Goal: Complete application form: Complete application form

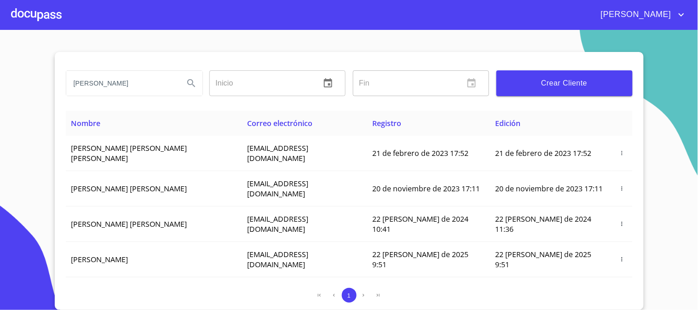
click at [49, 17] on div at bounding box center [36, 14] width 51 height 29
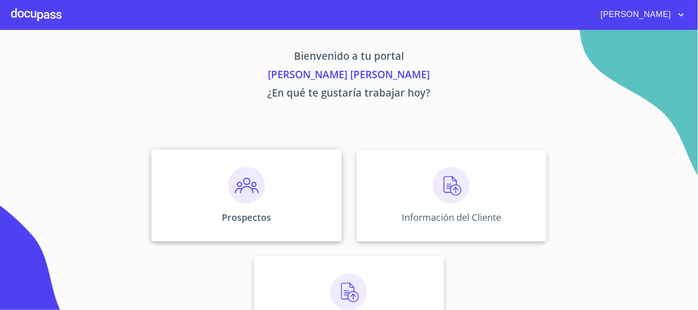
click at [255, 185] on img at bounding box center [246, 185] width 37 height 37
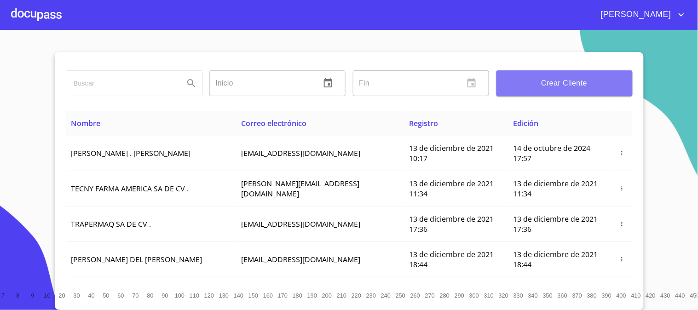
click at [556, 81] on span "Crear Cliente" at bounding box center [564, 83] width 121 height 13
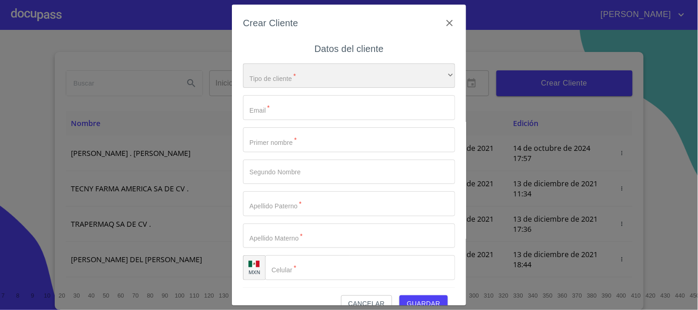
click at [297, 72] on div "​" at bounding box center [349, 75] width 212 height 25
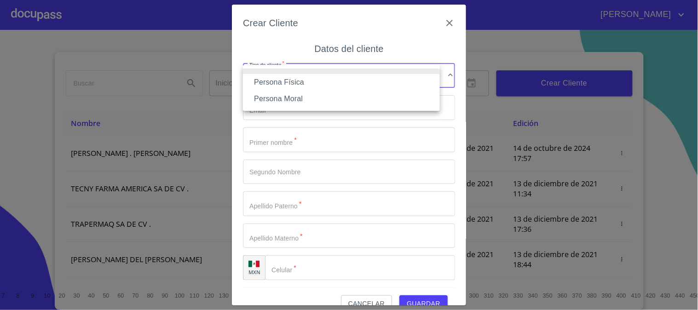
click at [301, 81] on li "Persona Física" at bounding box center [341, 82] width 197 height 17
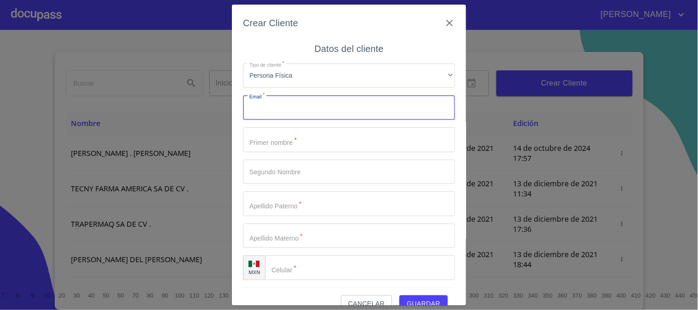
click at [302, 100] on input "Tipo de cliente   *" at bounding box center [349, 107] width 212 height 25
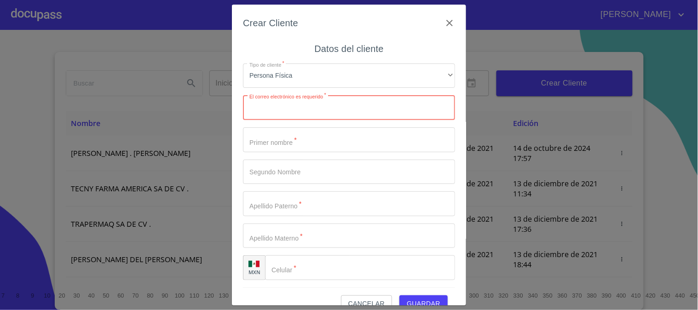
click at [267, 106] on input "Tipo de cliente   *" at bounding box center [349, 107] width 212 height 25
paste input "[PERSON_NAME][EMAIL_ADDRESS][PERSON_NAME][DOMAIN_NAME]"
type input "[PERSON_NAME][EMAIL_ADDRESS][PERSON_NAME][DOMAIN_NAME]"
click at [294, 148] on input "Tipo de cliente   *" at bounding box center [349, 139] width 212 height 25
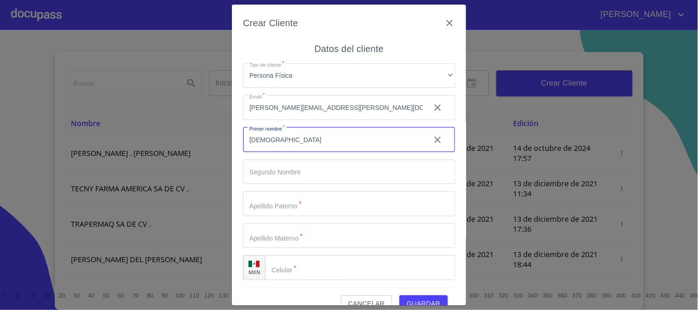
type input "[DEMOGRAPHIC_DATA]"
click at [304, 152] on input "Tipo de cliente   *" at bounding box center [333, 139] width 180 height 25
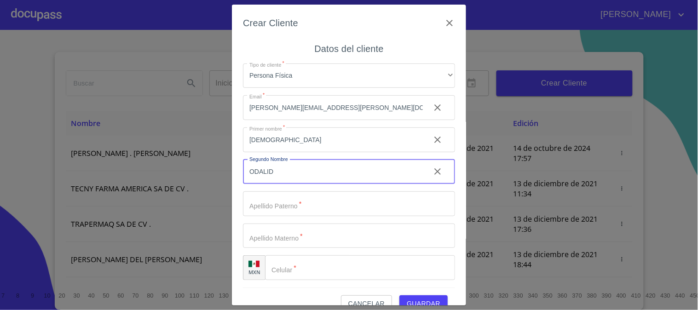
type input "ODALID"
click at [310, 152] on input "Tipo de cliente   *" at bounding box center [333, 139] width 180 height 25
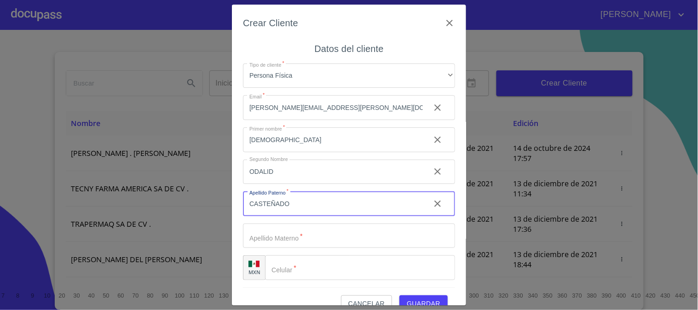
type input "CASTEÑADO"
click at [315, 152] on input "Tipo de cliente   *" at bounding box center [333, 139] width 180 height 25
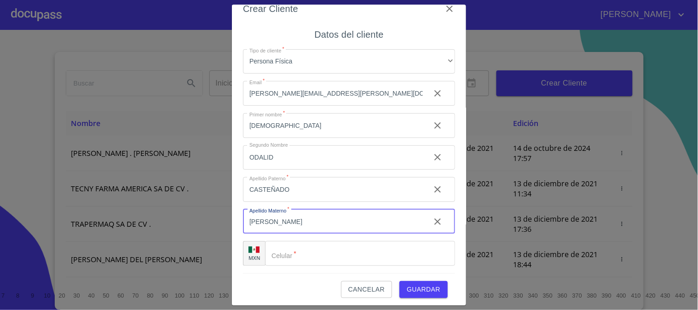
scroll to position [17, 0]
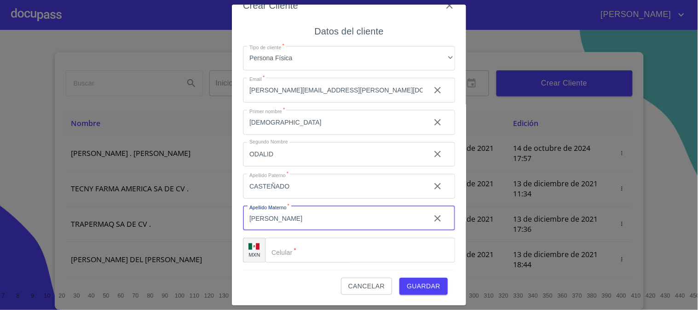
type input "[PERSON_NAME]"
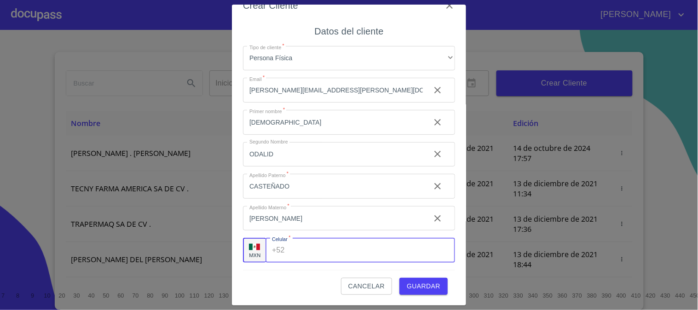
click at [320, 249] on input "Tipo de cliente   *" at bounding box center [371, 250] width 166 height 25
paste input "(de)isy.[PERSON_NAME]@jaliscoedu.m"
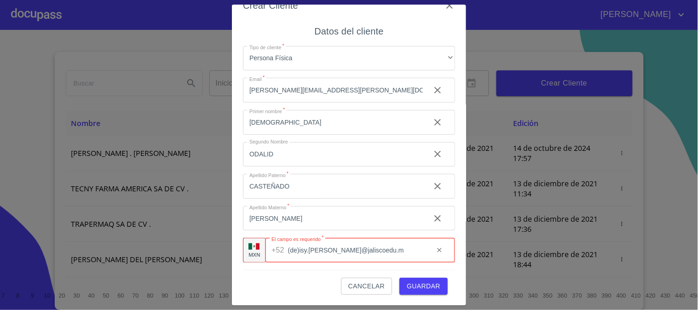
drag, startPoint x: 396, startPoint y: 249, endPoint x: 196, endPoint y: 233, distance: 200.2
click at [196, 233] on div "Crear Cliente Datos del cliente Tipo de cliente   * Persona Física ​ Email   * …" at bounding box center [349, 155] width 698 height 310
type input "(de)isy.[PERSON_NAME]@jaliscoedu.m"
click at [436, 250] on icon "clear input" at bounding box center [439, 249] width 7 height 7
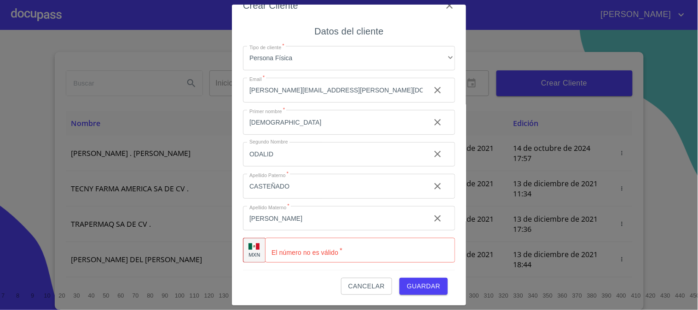
click at [336, 255] on input "Tipo de cliente   *" at bounding box center [360, 250] width 190 height 25
paste input "[PHONE_NUMBER]"
type input "[PHONE_NUMBER]"
click at [430, 286] on span "Guardar" at bounding box center [424, 286] width 34 height 11
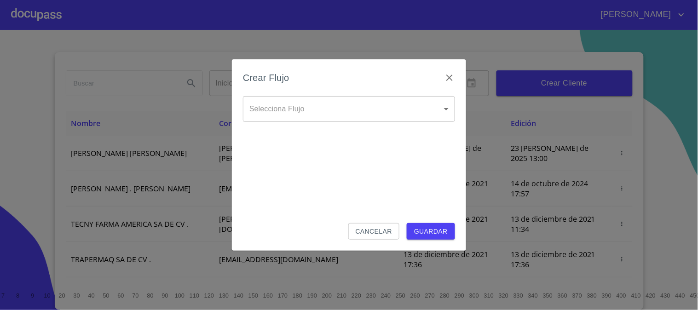
click at [321, 100] on body "[PERSON_NAME] ​ Fin ​ Crear Cliente Nombre Correo electrónico Registro Edición …" at bounding box center [349, 155] width 698 height 310
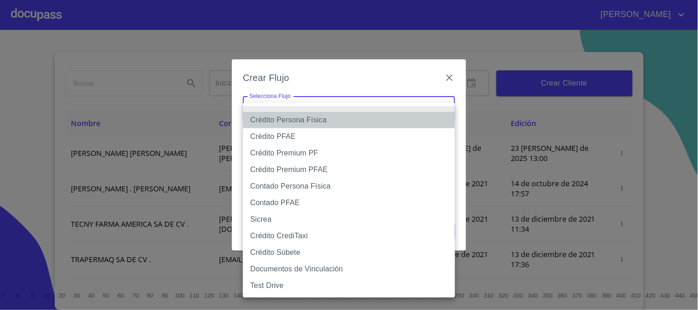
click at [321, 119] on li "Crédito Persona Física" at bounding box center [349, 120] width 212 height 17
type input "61b033e49b8c202ad5bb7912"
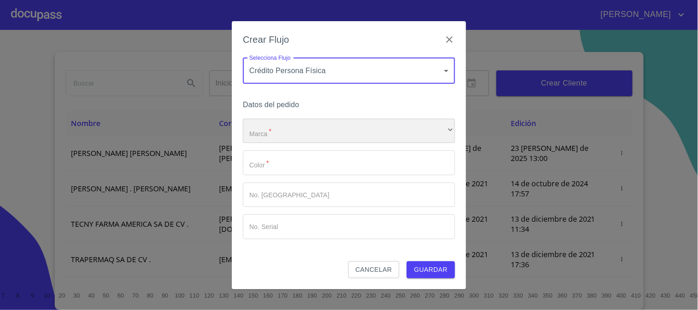
click at [321, 123] on div "​" at bounding box center [349, 131] width 212 height 25
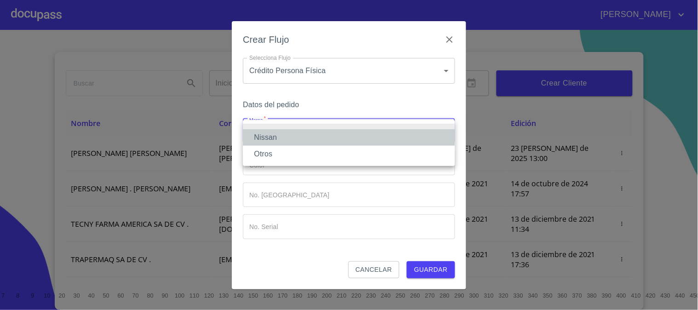
click at [323, 143] on li "Nissan" at bounding box center [349, 137] width 212 height 17
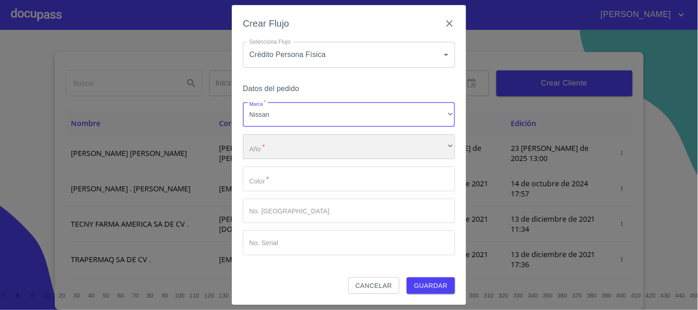
click at [325, 155] on div "​" at bounding box center [349, 146] width 212 height 25
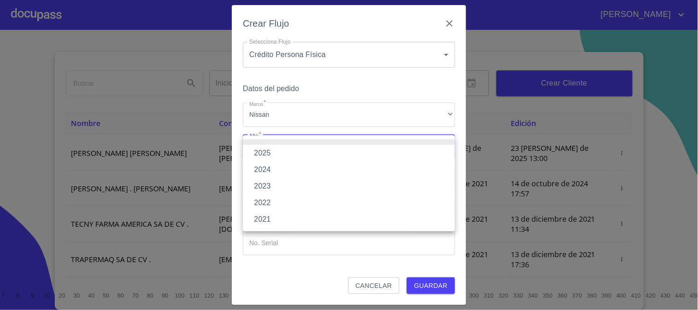
click at [324, 159] on li "2025" at bounding box center [349, 153] width 212 height 17
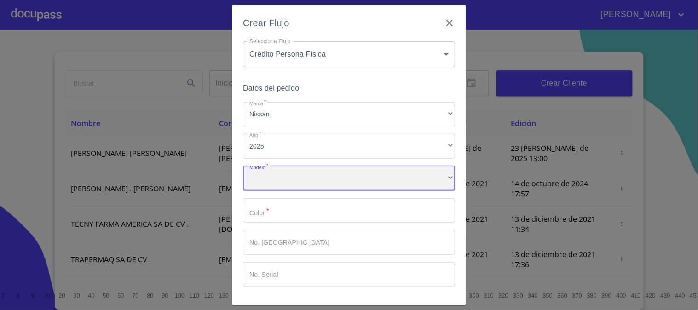
click at [332, 173] on div "​" at bounding box center [349, 178] width 212 height 25
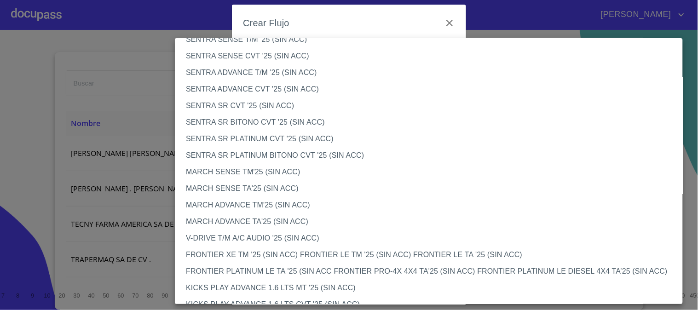
scroll to position [0, 0]
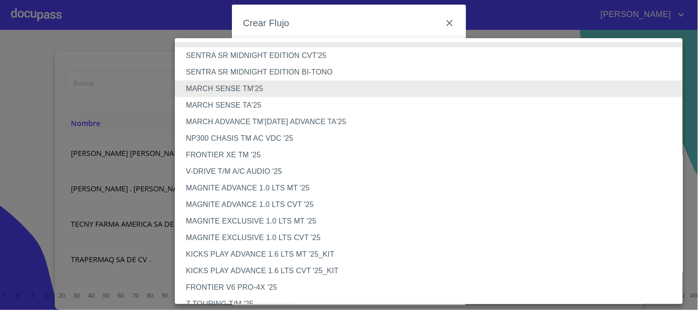
click at [261, 190] on li "MAGNITE ADVANCE 1.0 LTS MT '25" at bounding box center [433, 188] width 516 height 17
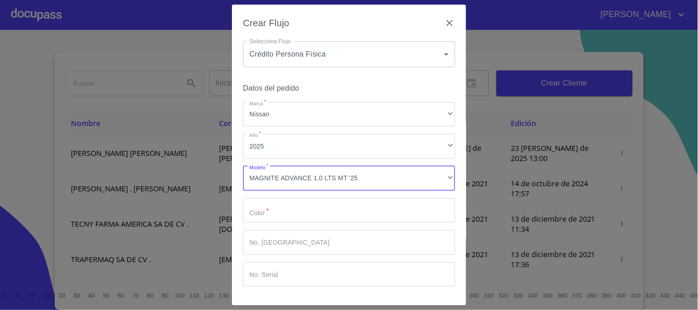
click at [314, 210] on input "Marca   *" at bounding box center [349, 210] width 212 height 25
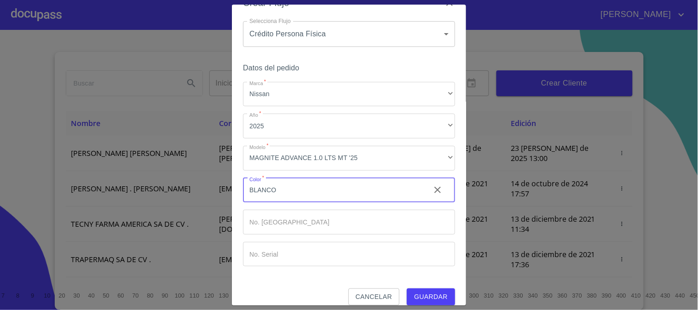
scroll to position [31, 0]
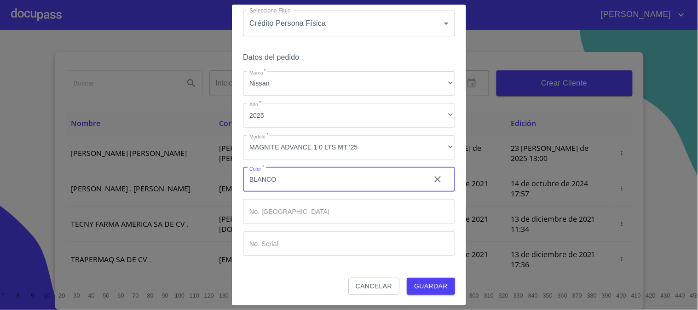
type input "BLANCO"
click at [417, 281] on span "Guardar" at bounding box center [431, 286] width 34 height 11
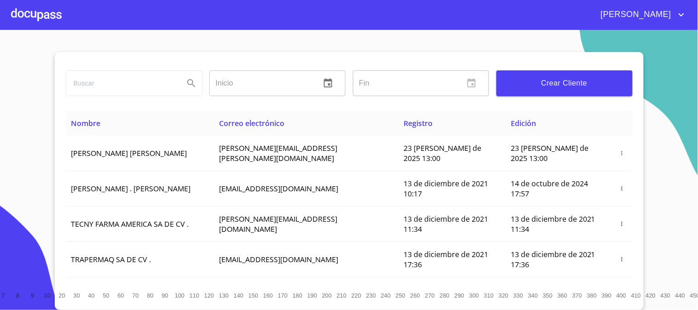
click at [15, 16] on div at bounding box center [36, 14] width 51 height 29
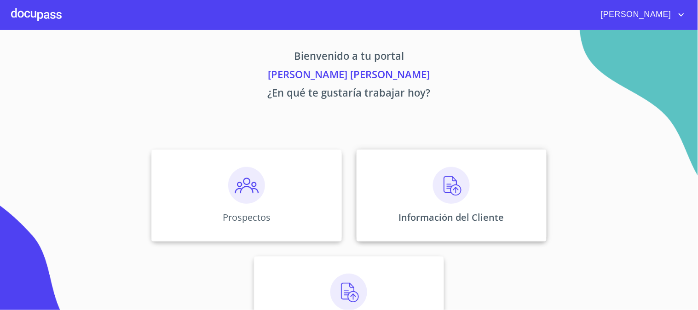
click at [477, 190] on div "Información del Cliente" at bounding box center [451, 195] width 190 height 92
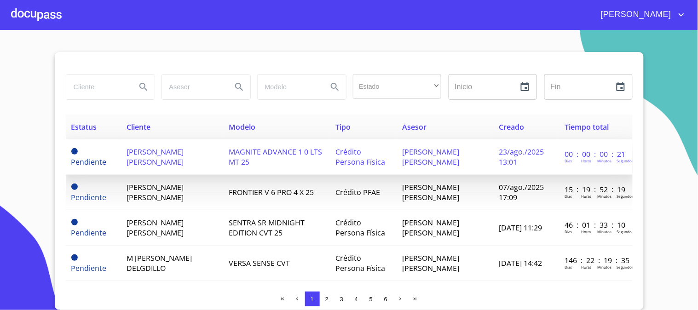
click at [183, 154] on span "[PERSON_NAME] [PERSON_NAME]" at bounding box center [154, 157] width 57 height 20
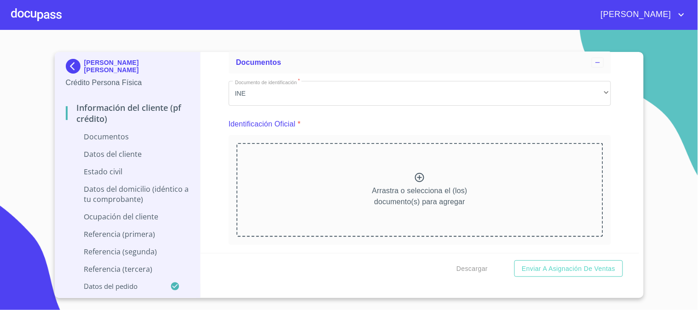
scroll to position [102, 0]
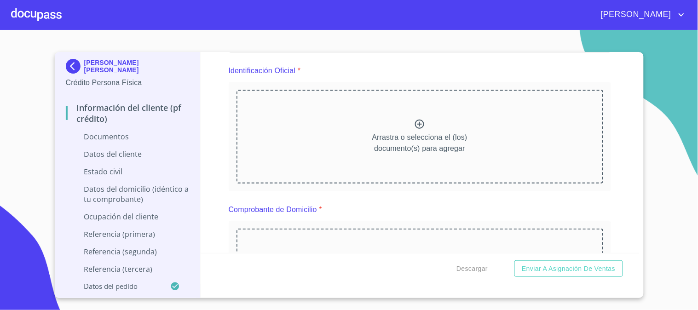
click at [143, 212] on p "Ocupación del Cliente" at bounding box center [128, 217] width 124 height 10
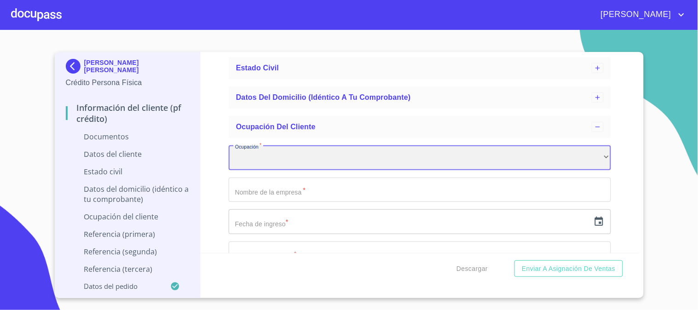
click at [292, 150] on div "​" at bounding box center [420, 157] width 382 height 25
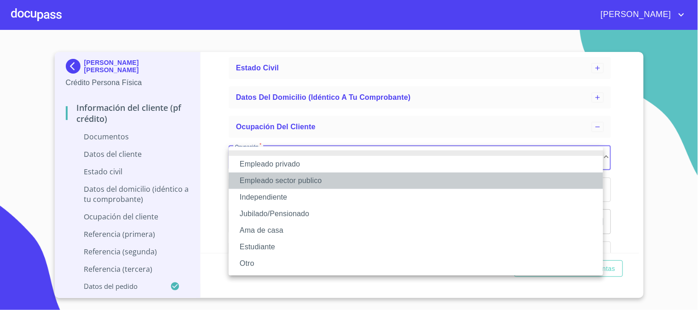
click at [293, 181] on li "Empleado sector publico" at bounding box center [416, 180] width 374 height 17
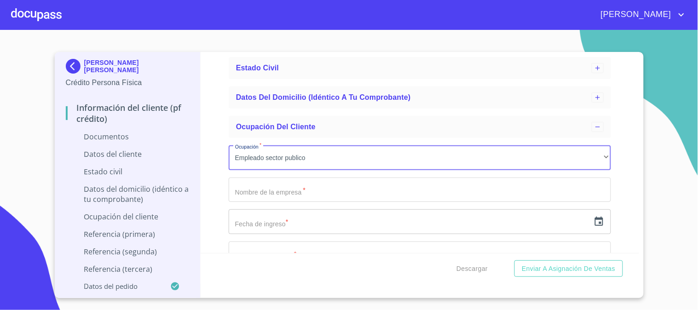
click at [293, 192] on input "Ocupación   *" at bounding box center [420, 190] width 382 height 25
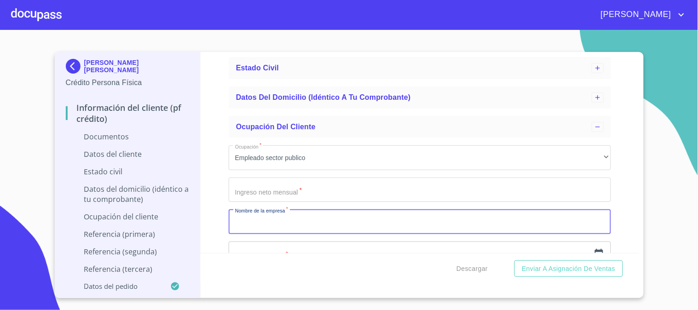
click at [363, 196] on input "Ocupación   *" at bounding box center [420, 190] width 382 height 25
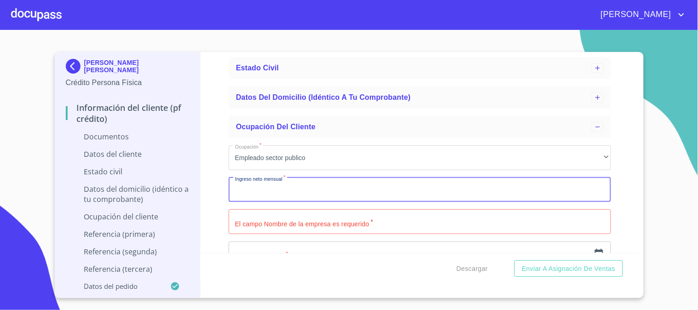
click at [286, 183] on input "Ocupación   *" at bounding box center [420, 190] width 382 height 25
type input "30000"
click at [217, 120] on div "Información del cliente (PF crédito) Documentos Datos del cliente Estado Civil …" at bounding box center [420, 152] width 438 height 201
click at [242, 189] on input "30000" at bounding box center [409, 190] width 361 height 25
click at [316, 227] on input "Ocupación   *" at bounding box center [420, 221] width 382 height 25
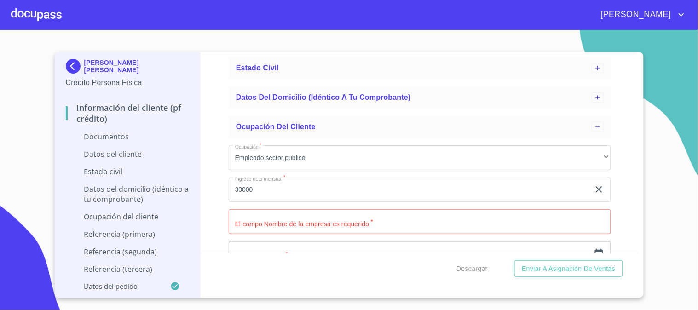
click at [617, 198] on div "Información del cliente (PF crédito) Documentos Datos del cliente Estado Civil …" at bounding box center [420, 152] width 438 height 201
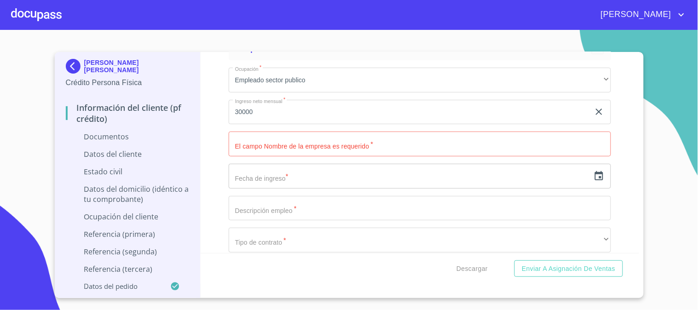
scroll to position [255, 0]
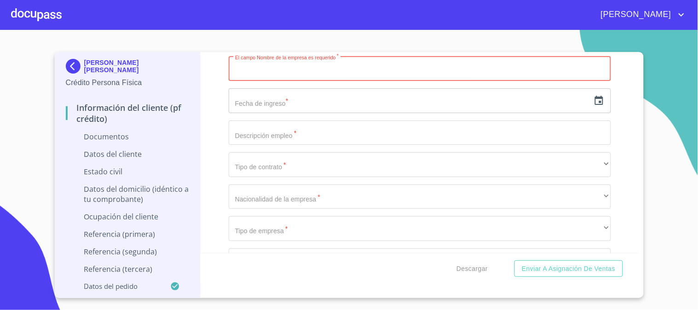
click at [393, 77] on input "Ocupación   *" at bounding box center [420, 68] width 382 height 25
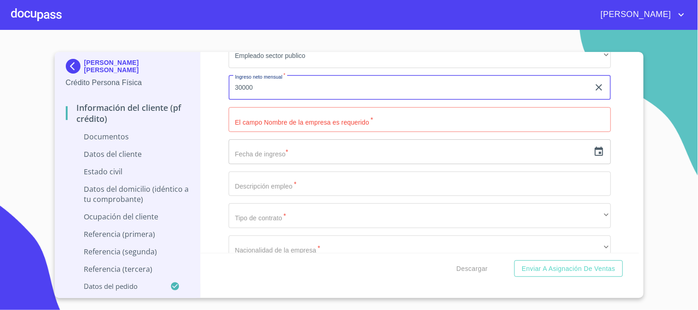
click at [241, 87] on input "30000" at bounding box center [409, 87] width 361 height 25
click at [598, 120] on input "Ocupación   *" at bounding box center [420, 119] width 382 height 25
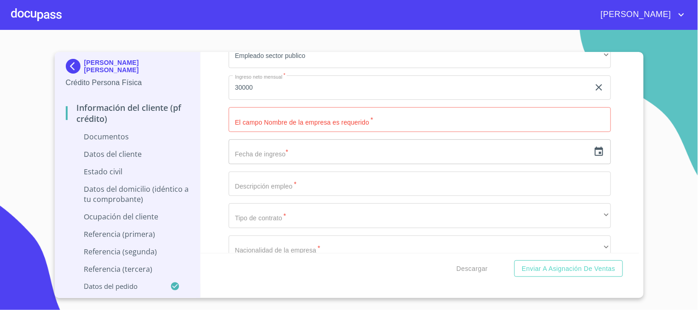
click at [608, 114] on div "Información del cliente (PF crédito) Documentos Datos del cliente Estado Civil …" at bounding box center [420, 152] width 438 height 201
click at [568, 120] on input "Ocupación   *" at bounding box center [420, 119] width 382 height 25
click at [210, 117] on div "Información del cliente (PF crédito) Documentos Datos del cliente Estado Civil …" at bounding box center [420, 152] width 438 height 201
click at [299, 125] on input "Ocupación   *" at bounding box center [420, 119] width 382 height 25
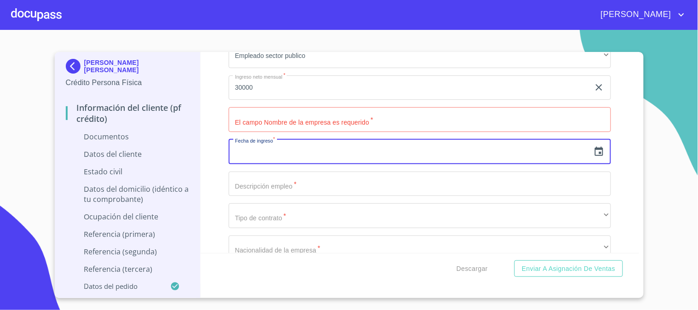
click at [348, 150] on input "text" at bounding box center [409, 151] width 361 height 25
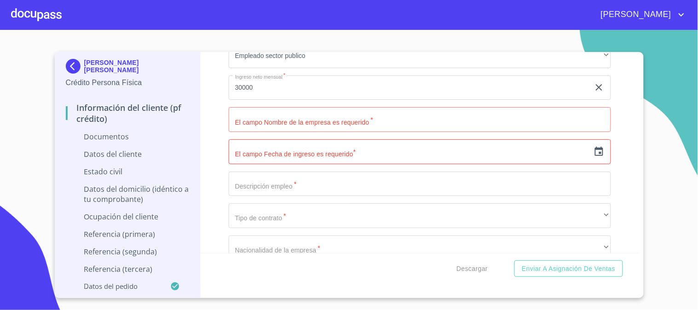
click at [214, 120] on div "Información del cliente (PF crédito) Documentos Datos del cliente Estado Civil …" at bounding box center [420, 152] width 438 height 201
click at [291, 127] on input "Ocupación   *" at bounding box center [420, 119] width 382 height 25
type input "S"
type input "SECRETARIA DE EDUCACION PUBLICA"
click at [363, 153] on input "text" at bounding box center [409, 151] width 361 height 25
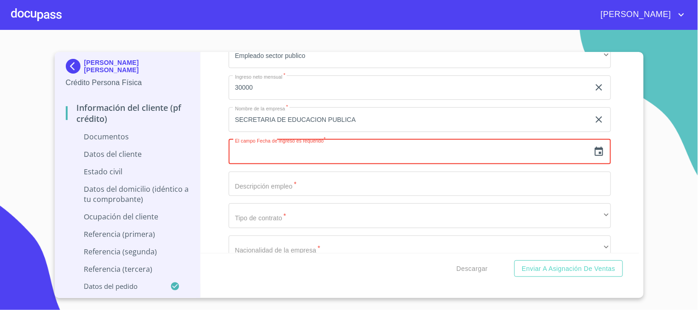
click at [217, 158] on div "Información del cliente (PF crédito) Documentos Datos del cliente Estado Civil …" at bounding box center [420, 152] width 438 height 201
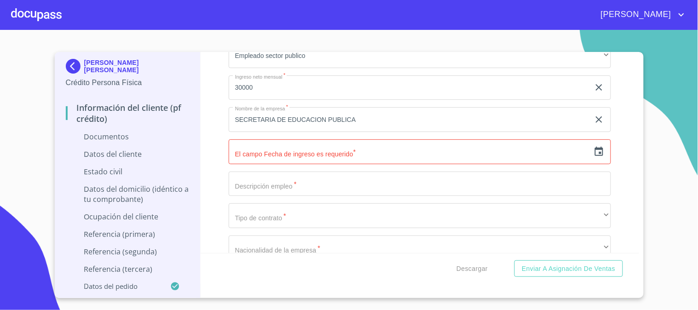
click at [619, 168] on div "Información del cliente (PF crédito) Documentos Datos del cliente Estado Civil …" at bounding box center [420, 152] width 438 height 201
click at [593, 154] on icon "button" at bounding box center [598, 151] width 11 height 11
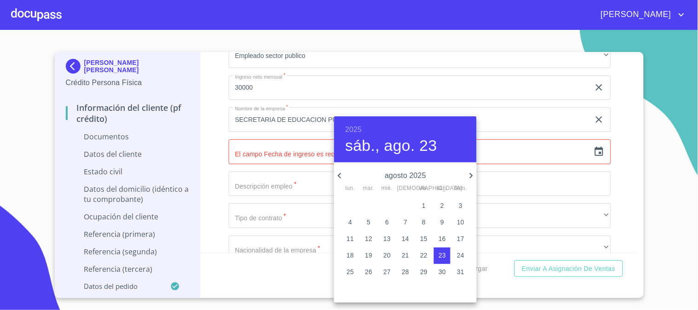
click at [619, 175] on div at bounding box center [349, 155] width 698 height 310
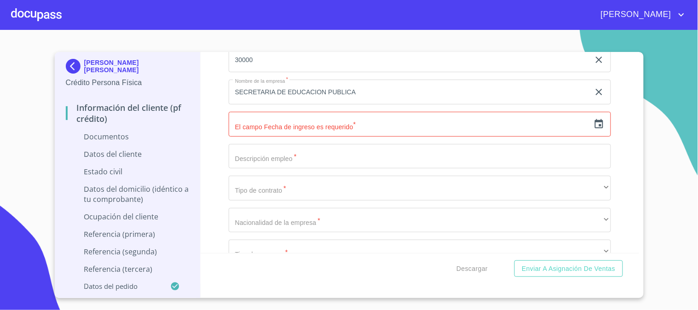
scroll to position [255, 0]
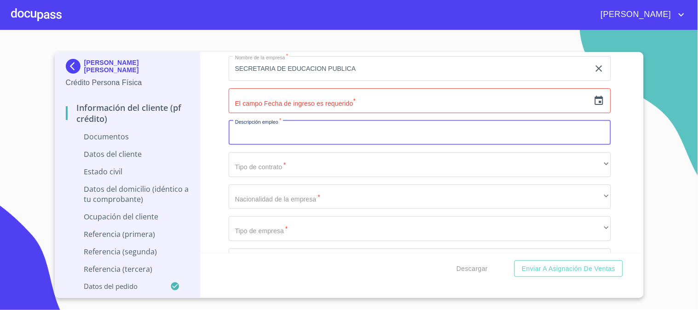
click at [324, 135] on input "Ocupación   *" at bounding box center [420, 132] width 382 height 25
type input "M"
type input "MESTRA"
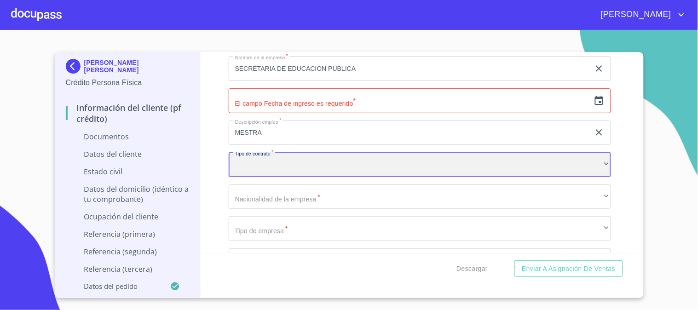
click at [332, 163] on div "​" at bounding box center [420, 164] width 382 height 25
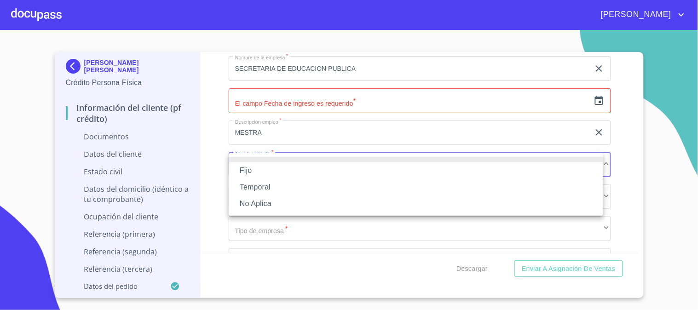
click at [278, 176] on li "Fijo" at bounding box center [416, 170] width 374 height 17
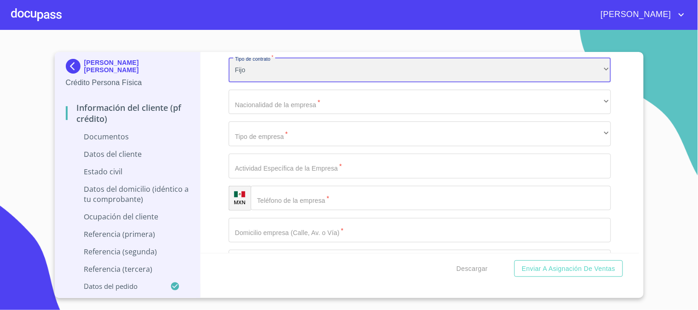
scroll to position [357, 0]
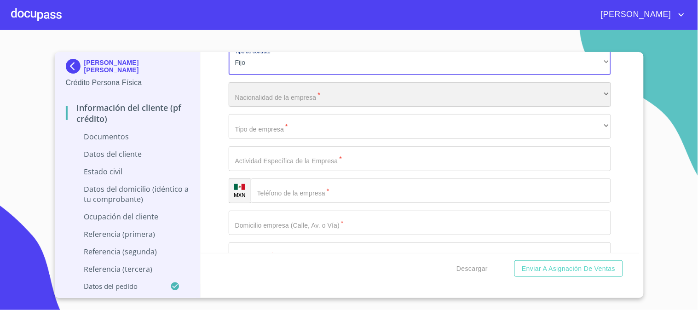
click at [329, 98] on div "​" at bounding box center [420, 94] width 382 height 25
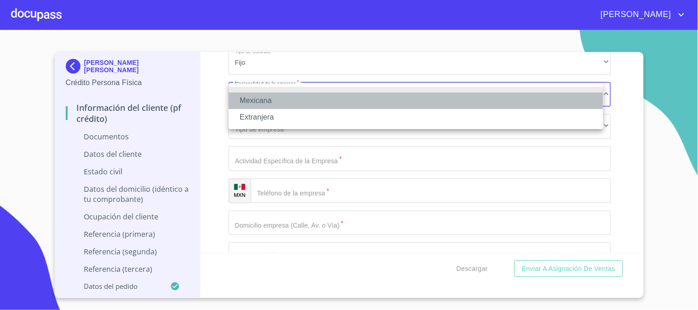
click at [329, 98] on li "Mexicana" at bounding box center [416, 100] width 374 height 17
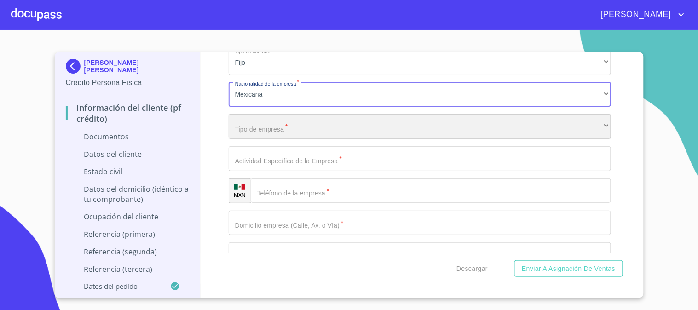
click at [319, 130] on div "​" at bounding box center [420, 126] width 382 height 25
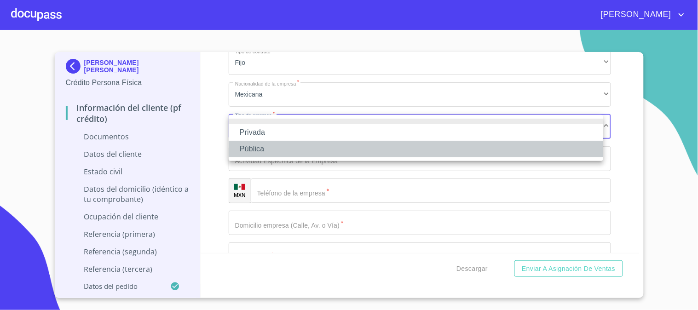
click at [316, 152] on li "Pública" at bounding box center [416, 149] width 374 height 17
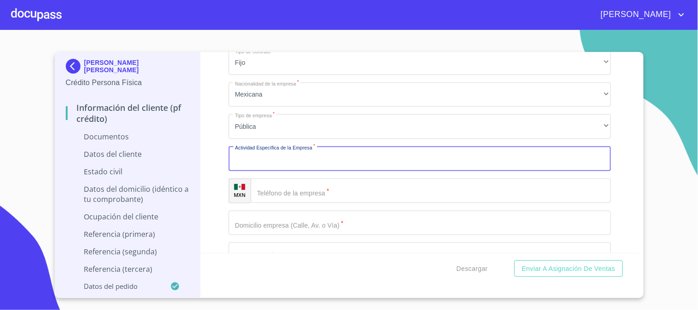
click at [331, 160] on input "Ocupación   *" at bounding box center [420, 158] width 382 height 25
type input "EDUCACION"
click at [447, 194] on input "Ocupación   *" at bounding box center [431, 190] width 360 height 25
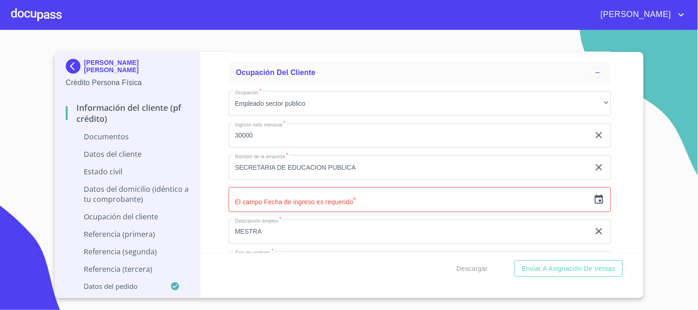
scroll to position [204, 0]
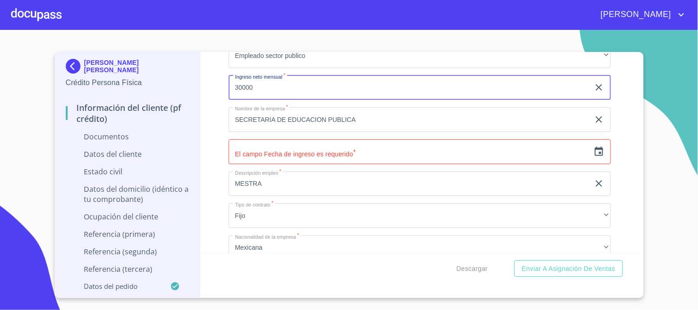
click at [241, 84] on input "30000" at bounding box center [409, 87] width 361 height 25
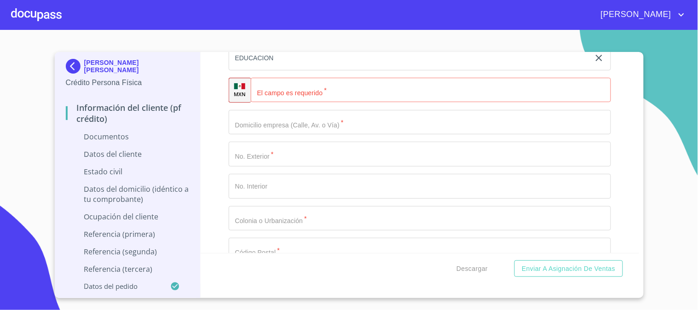
scroll to position [460, 0]
click at [298, 91] on input "Ocupación   *" at bounding box center [431, 88] width 360 height 25
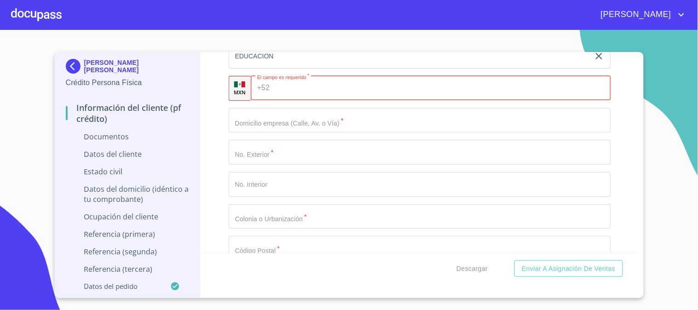
scroll to position [408, 0]
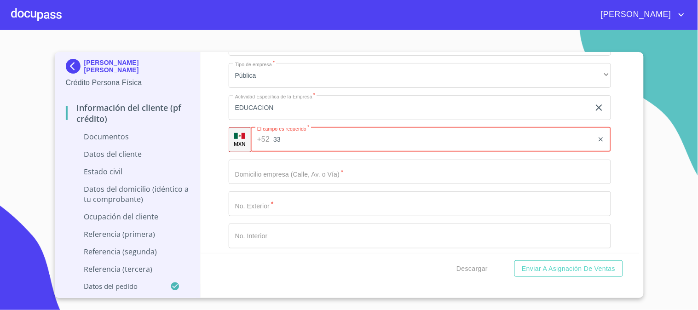
type input "3"
type input "[PHONE_NUMBER]"
click at [622, 83] on div "Información del cliente (PF crédito) Documentos Datos del cliente Estado Civil …" at bounding box center [420, 152] width 438 height 201
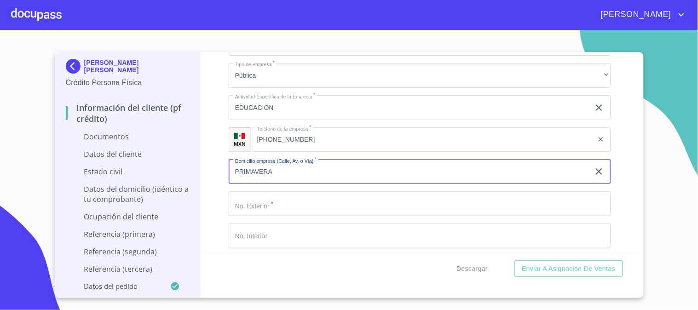
type input "PRIMAVERA"
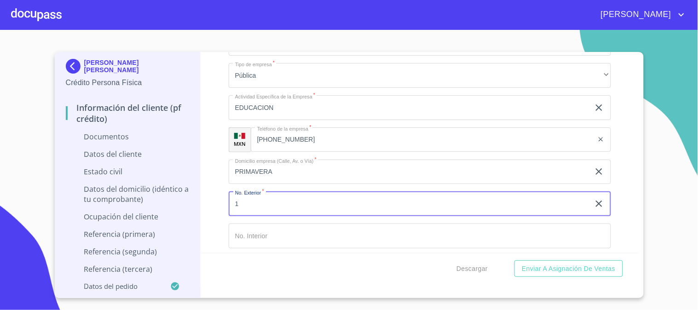
scroll to position [511, 0]
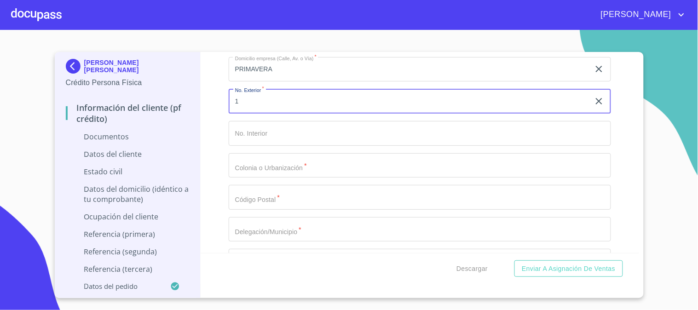
type input "1"
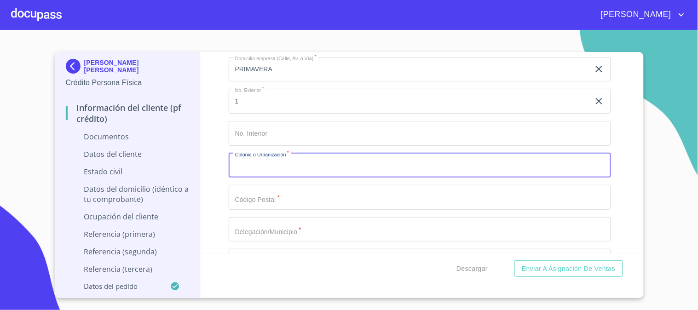
click at [339, 163] on input "Ocupación   *" at bounding box center [420, 165] width 382 height 25
type input "CENTRO"
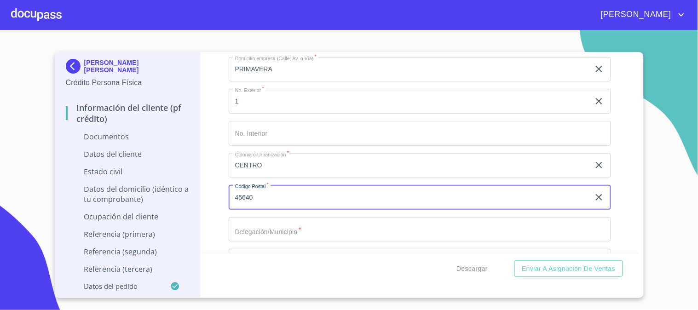
type input "45640"
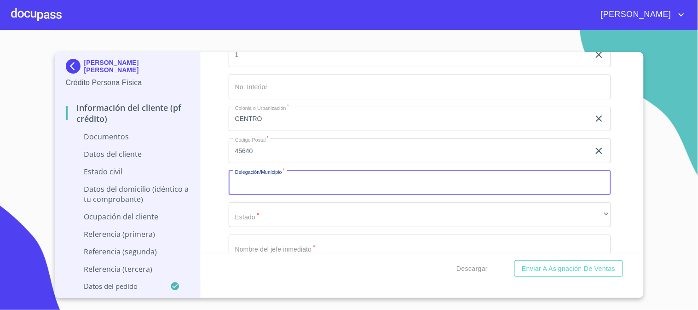
scroll to position [613, 0]
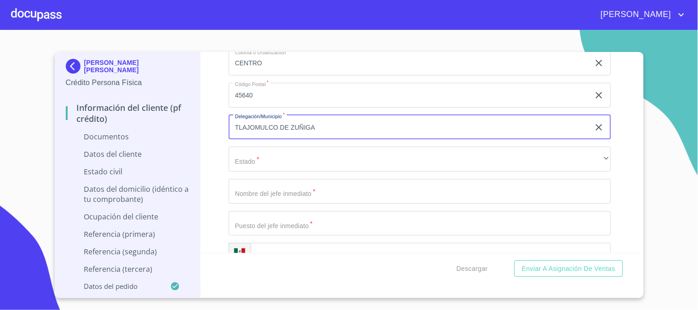
type input "TLAJOMULCO DE ZUÑIGA"
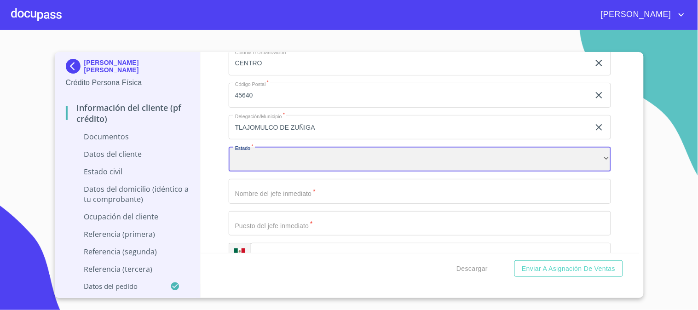
click at [339, 163] on div "​" at bounding box center [420, 159] width 382 height 25
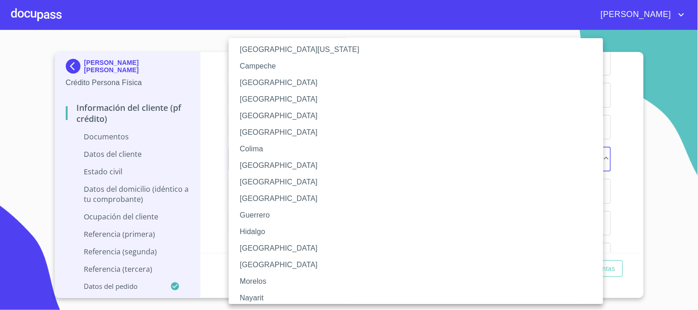
scroll to position [102, 0]
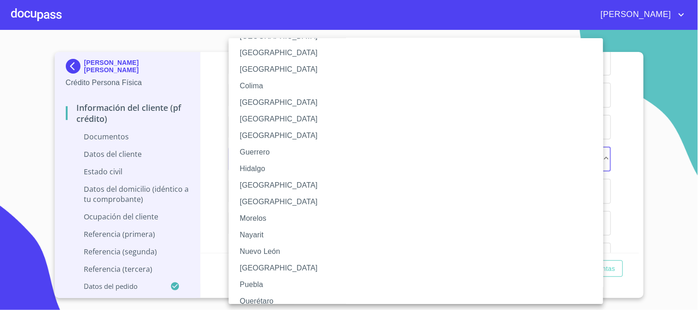
click at [256, 184] on li "[GEOGRAPHIC_DATA]" at bounding box center [420, 185] width 382 height 17
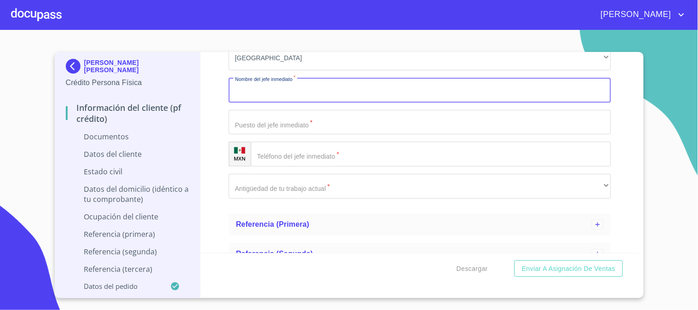
scroll to position [715, 0]
click at [361, 93] on input "Ocupación   *" at bounding box center [420, 89] width 382 height 25
type input "J"
type input "[PERSON_NAME]"
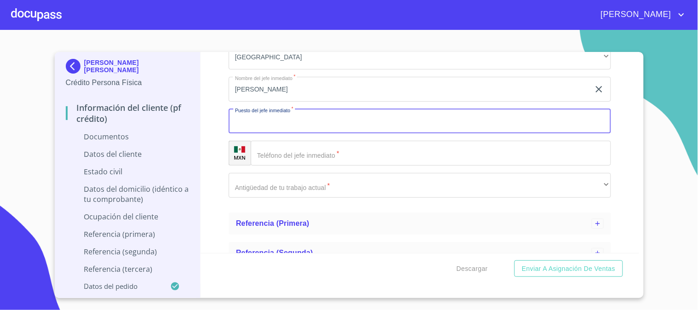
click at [360, 116] on input "Ocupación   *" at bounding box center [420, 121] width 382 height 25
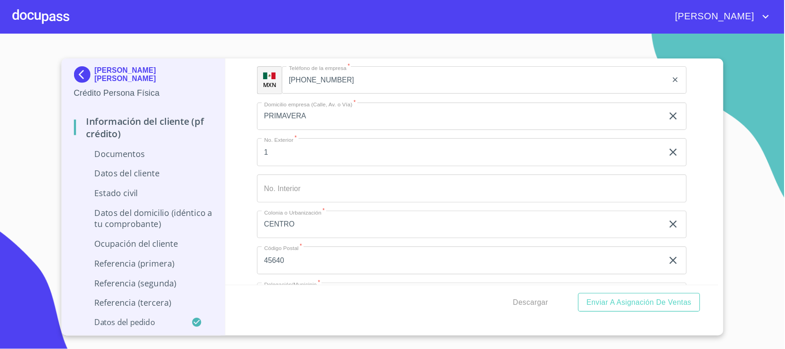
scroll to position [460, 0]
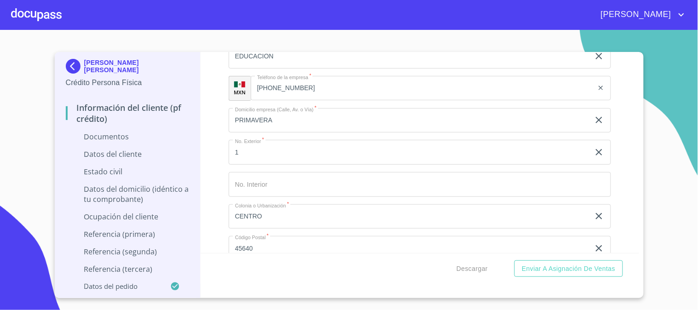
type input "DIRECTORA"
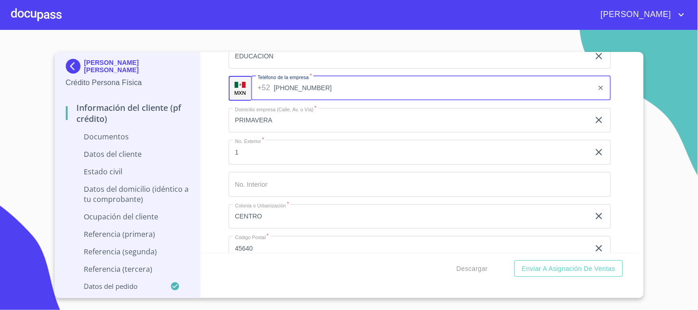
drag, startPoint x: 300, startPoint y: 86, endPoint x: 261, endPoint y: 86, distance: 39.6
click at [261, 86] on div "[PHONE_NUMBER] ​" at bounding box center [431, 88] width 360 height 25
click at [350, 88] on input "[PHONE_NUMBER]" at bounding box center [434, 88] width 320 height 25
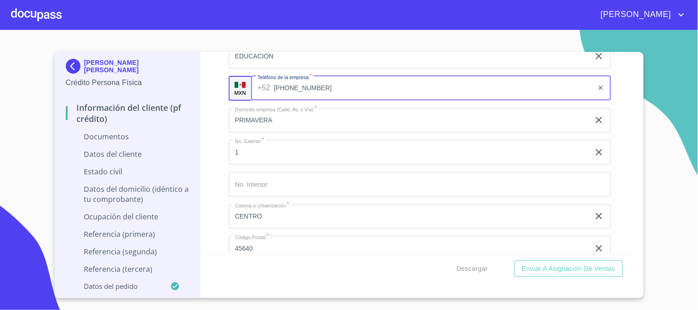
drag, startPoint x: 328, startPoint y: 88, endPoint x: 275, endPoint y: 89, distance: 53.8
click at [275, 89] on input "[PHONE_NUMBER]" at bounding box center [434, 88] width 320 height 25
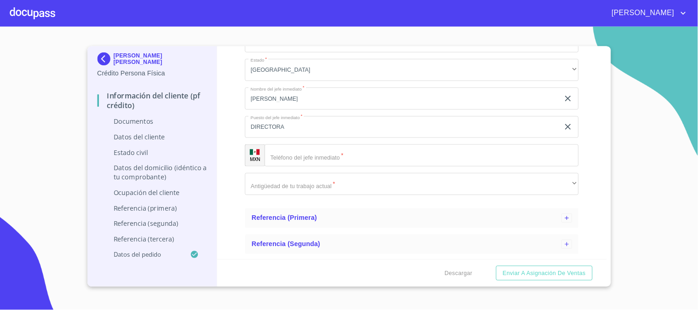
scroll to position [635, 0]
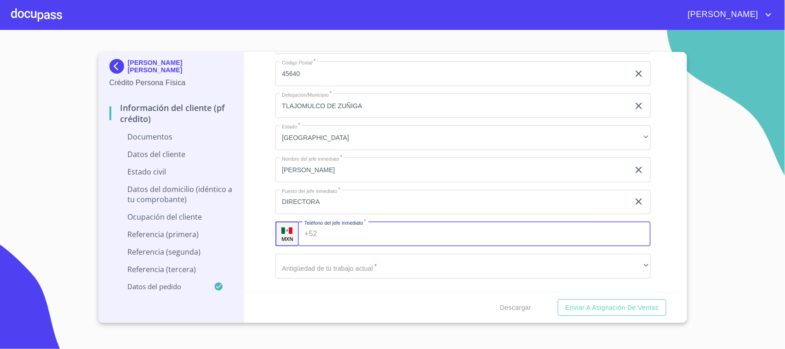
paste input "[PHONE_NUMBER]"
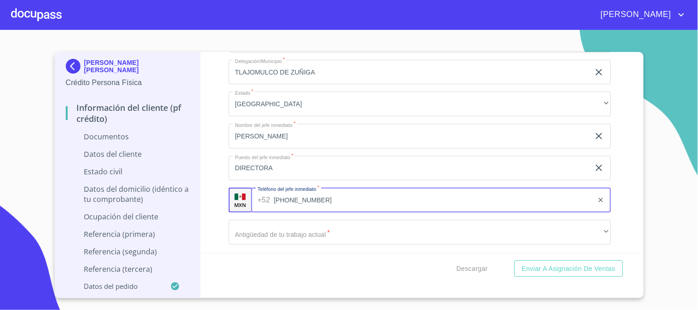
scroll to position [686, 0]
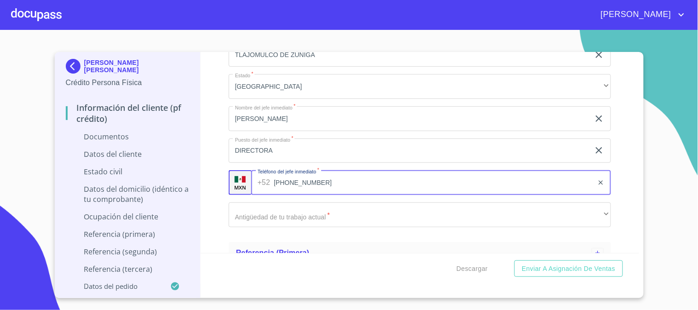
type input "[PHONE_NUMBER]"
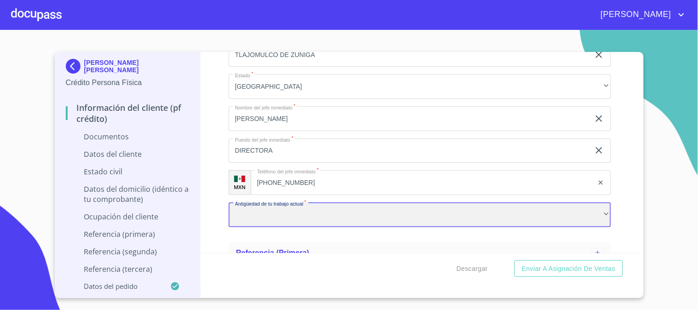
click at [332, 207] on div "​" at bounding box center [420, 214] width 382 height 25
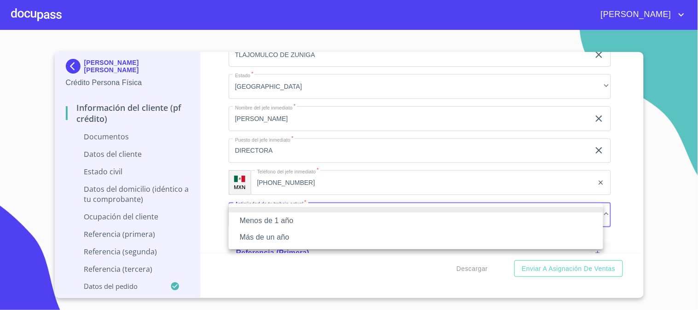
click at [329, 239] on li "Más de un año" at bounding box center [416, 237] width 374 height 17
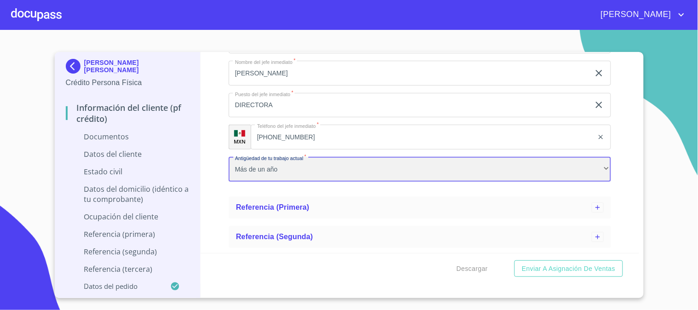
scroll to position [788, 0]
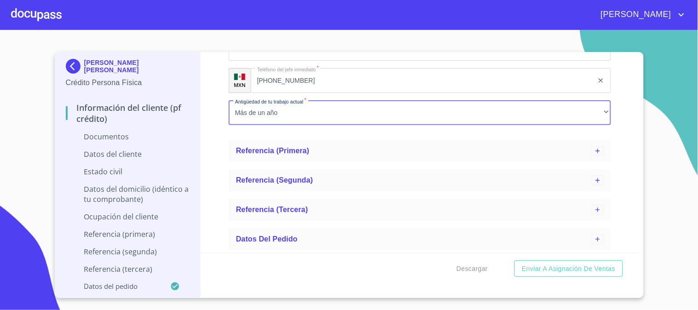
click at [208, 149] on div "Información del cliente (PF crédito) Documentos Datos del cliente Estado Civil …" at bounding box center [420, 152] width 438 height 201
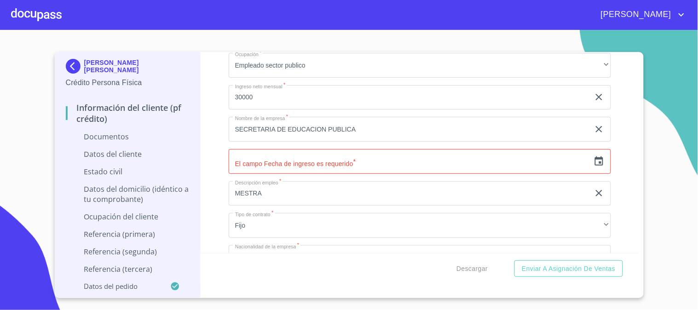
scroll to position [175, 0]
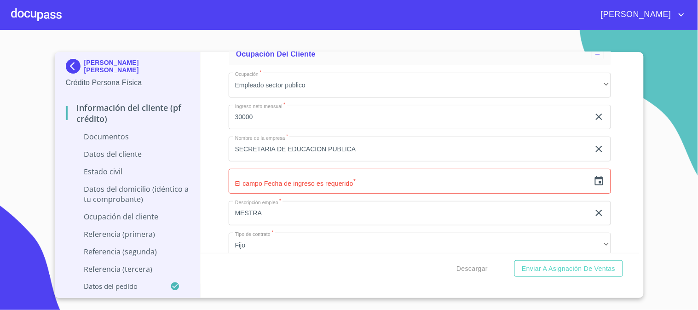
click at [303, 186] on input "text" at bounding box center [409, 181] width 361 height 25
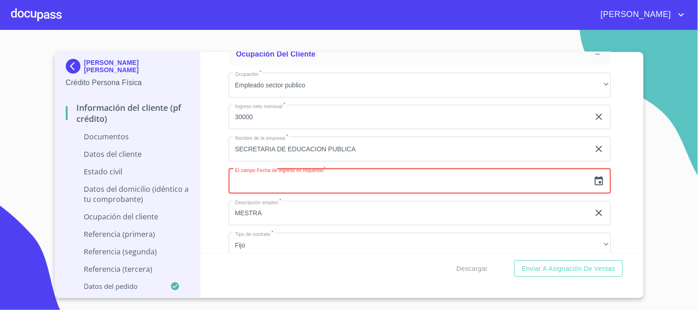
click at [593, 180] on icon "button" at bounding box center [598, 181] width 11 height 11
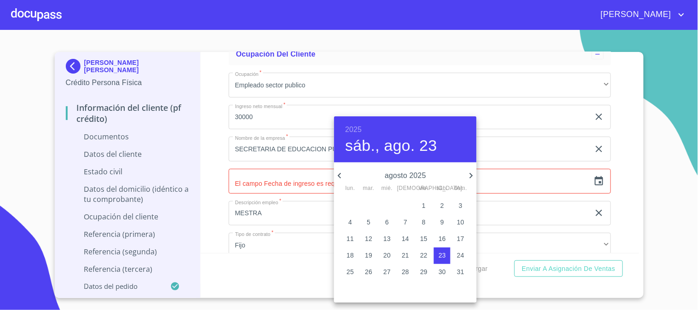
click at [352, 128] on h6 "2025" at bounding box center [353, 129] width 17 height 13
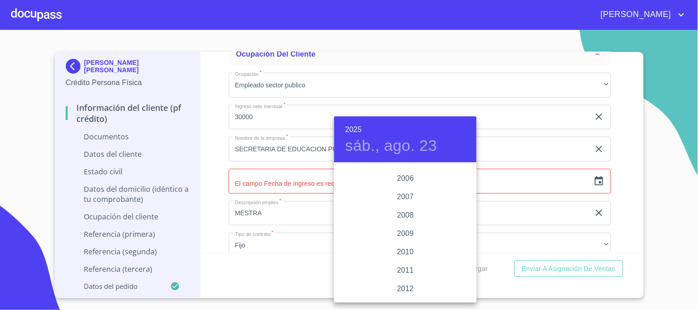
scroll to position [1427, 0]
click at [403, 274] on div "2008" at bounding box center [405, 273] width 143 height 18
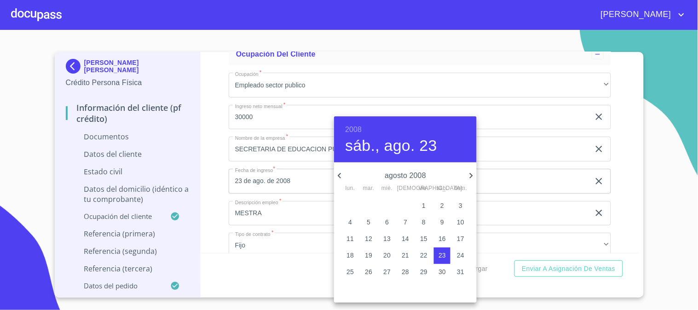
click at [424, 206] on p "1" at bounding box center [424, 205] width 4 height 9
type input "1 de ago. de 2008"
click at [219, 191] on div at bounding box center [349, 155] width 698 height 310
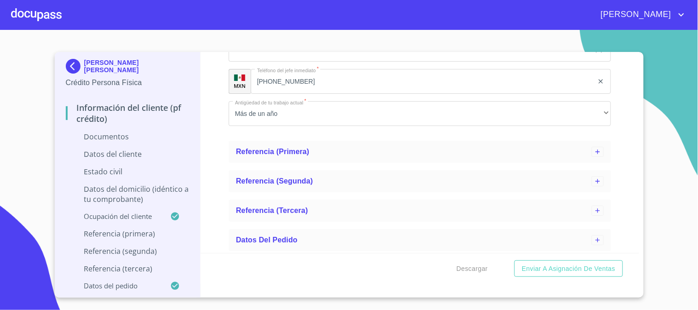
scroll to position [788, 0]
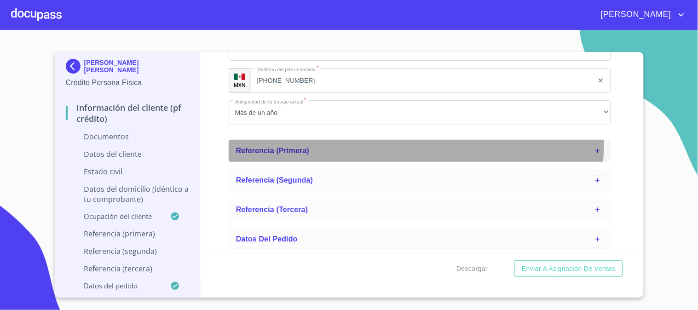
click at [320, 143] on div "Referencia (primera)" at bounding box center [420, 151] width 382 height 22
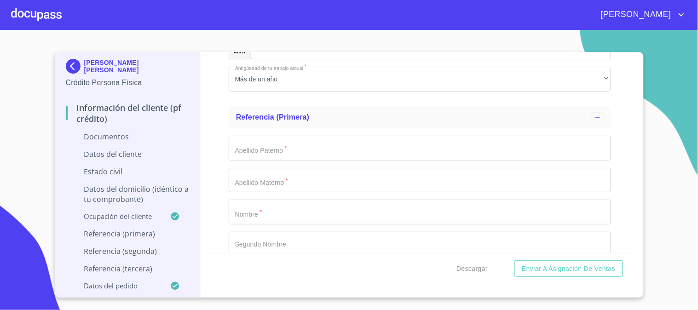
scroll to position [839, 0]
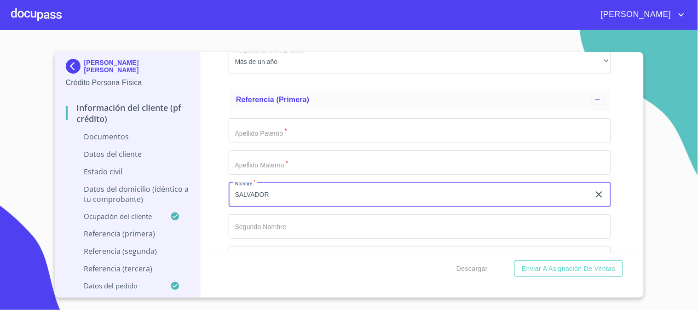
type input "SALVADOR"
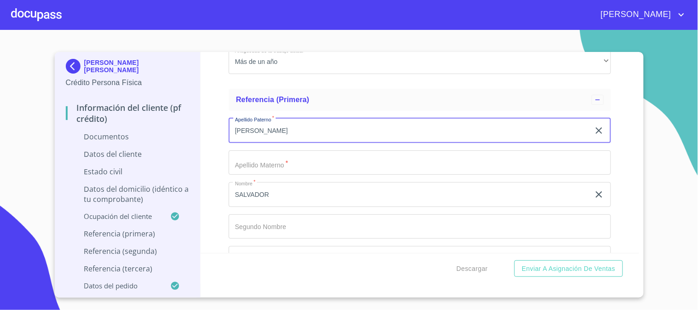
type input "[PERSON_NAME]"
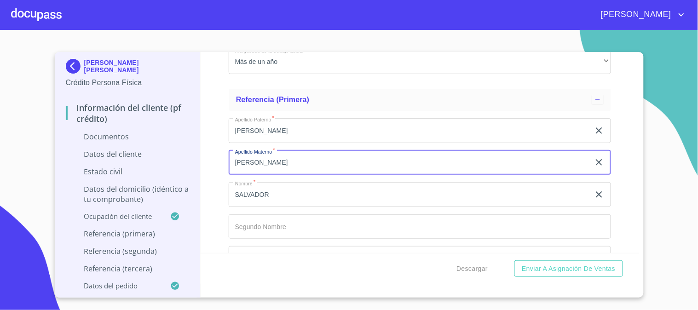
type input "[PERSON_NAME]"
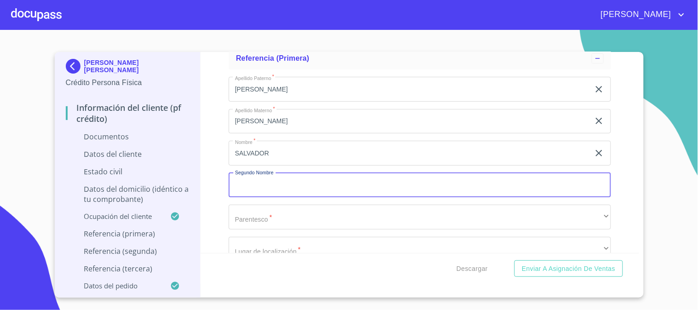
scroll to position [941, 0]
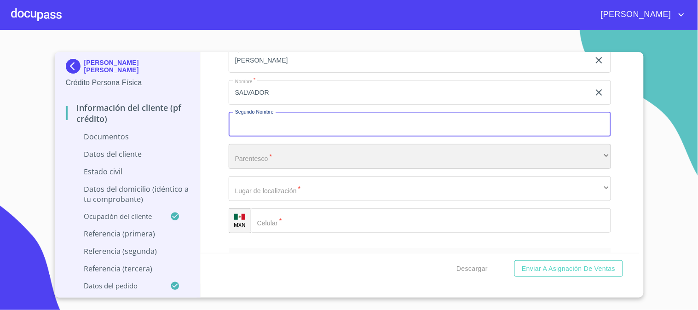
click at [295, 159] on div "​" at bounding box center [420, 156] width 382 height 25
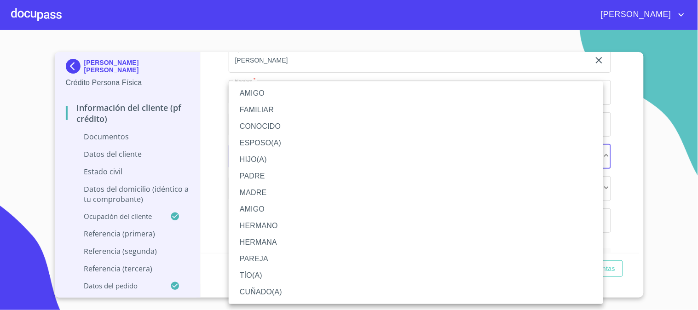
click at [263, 242] on li "HERMANA" at bounding box center [416, 242] width 374 height 17
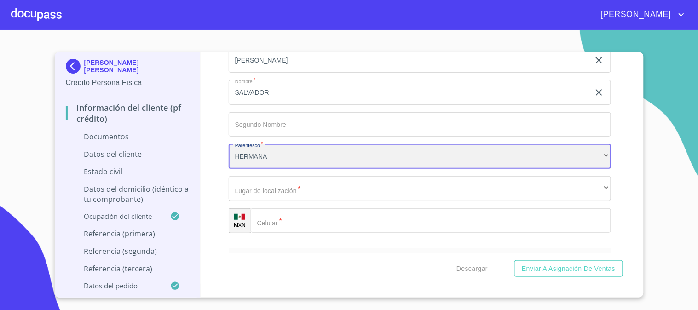
click at [276, 153] on div "HERMANA" at bounding box center [420, 156] width 382 height 25
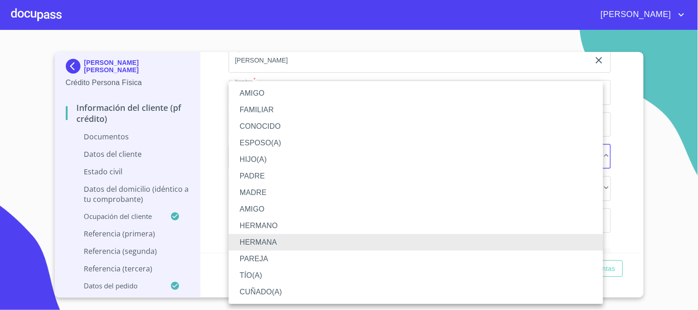
click at [284, 221] on li "HERMANO" at bounding box center [416, 226] width 374 height 17
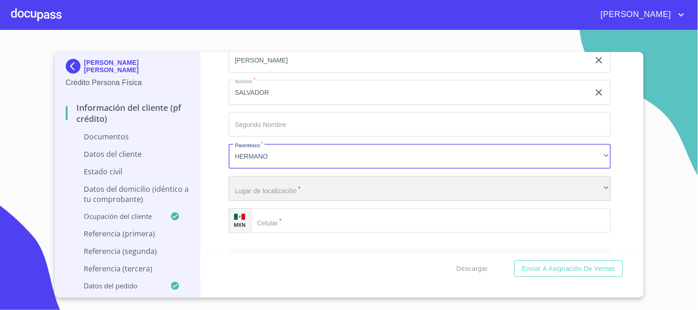
click at [292, 195] on div "​" at bounding box center [420, 188] width 382 height 25
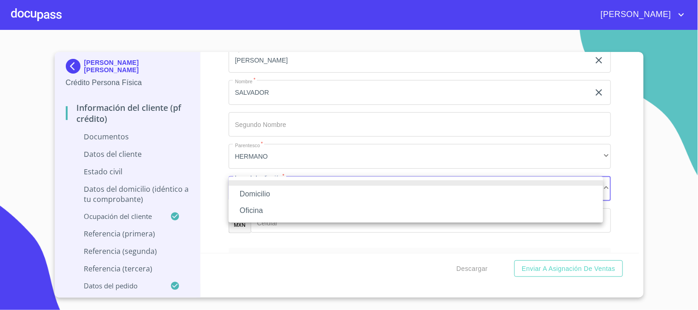
click at [292, 198] on li "Domicilio" at bounding box center [416, 194] width 374 height 17
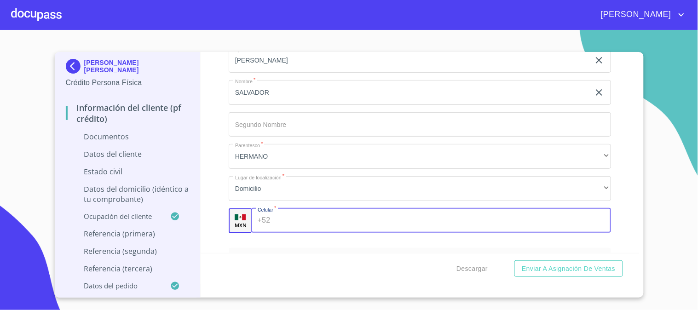
click at [336, 214] on input "Ocupación   *" at bounding box center [442, 220] width 337 height 25
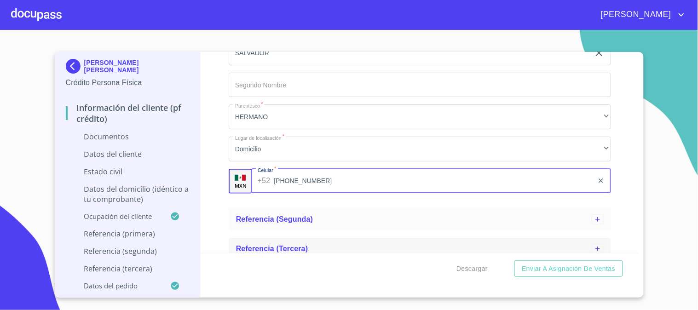
scroll to position [1019, 0]
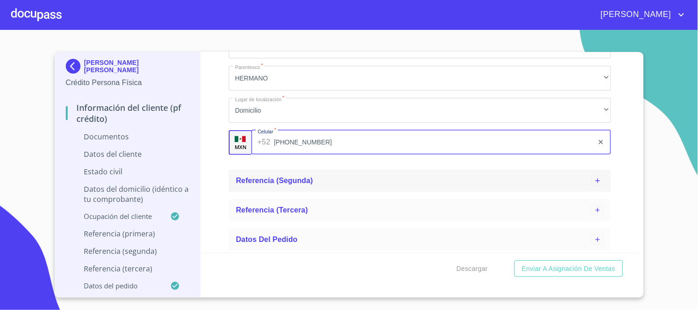
type input "[PHONE_NUMBER]"
click at [323, 180] on div "Referencia (segunda)" at bounding box center [413, 180] width 355 height 11
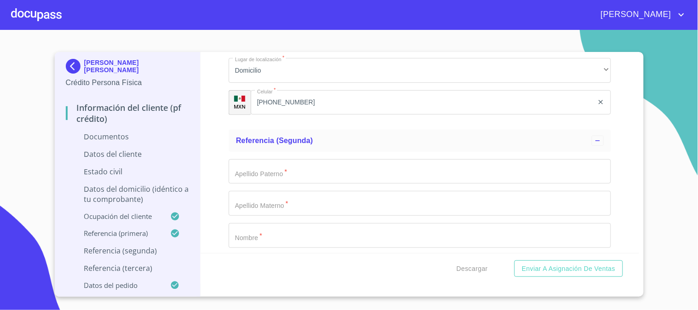
scroll to position [1121, 0]
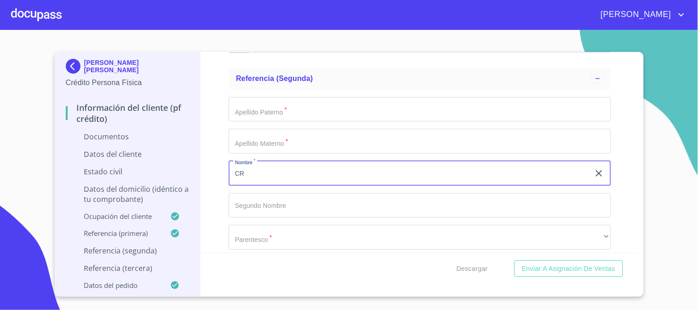
type input "C"
type input "[PERSON_NAME] [PERSON_NAME]"
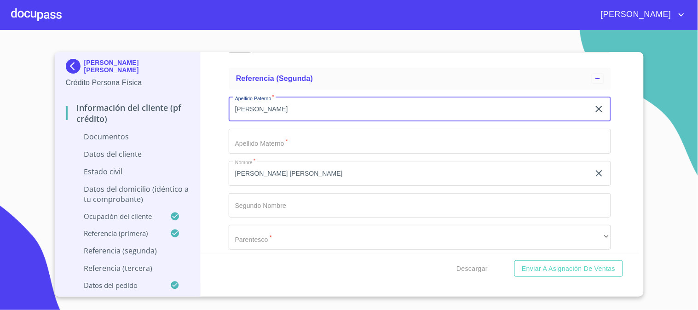
type input "[PERSON_NAME]"
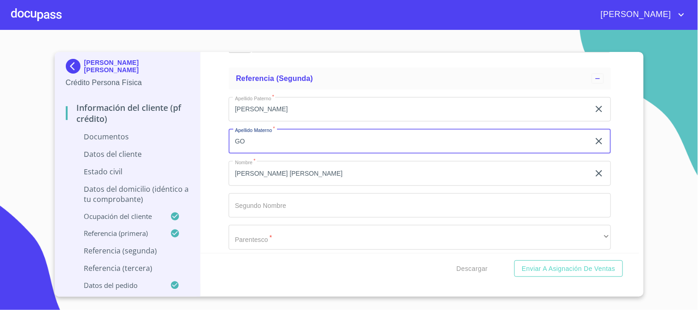
type input "G"
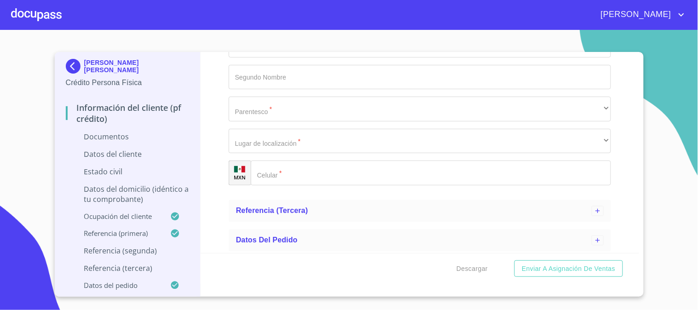
scroll to position [1251, 0]
type input "[PERSON_NAME]"
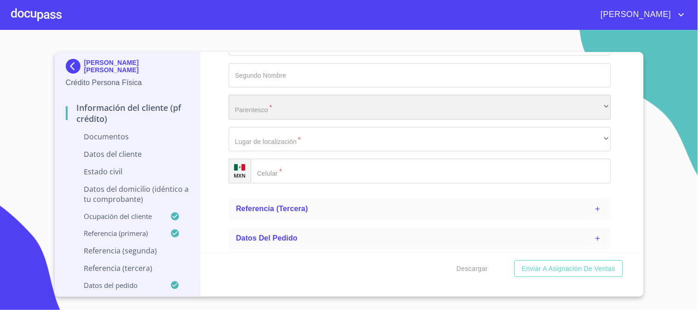
click at [292, 100] on div "​" at bounding box center [420, 107] width 382 height 25
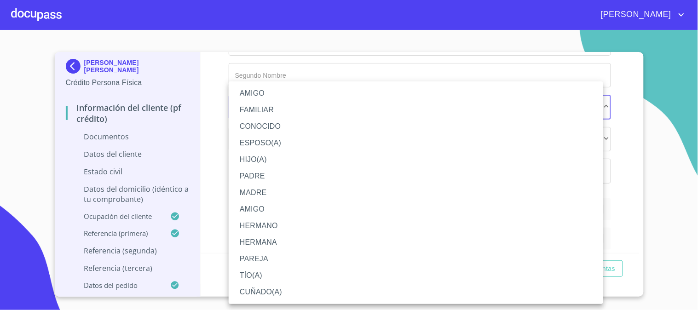
click at [292, 292] on li "CUÑADO(A)" at bounding box center [416, 292] width 374 height 17
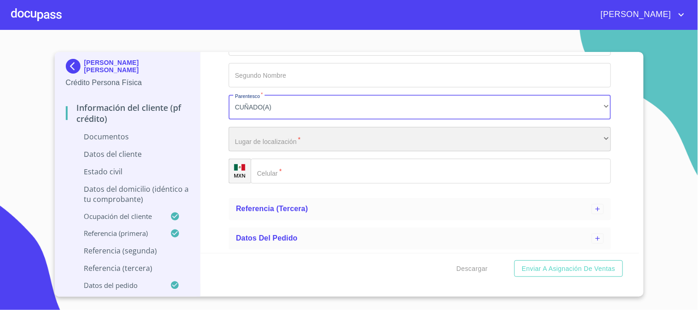
click at [289, 145] on div "​" at bounding box center [420, 139] width 382 height 25
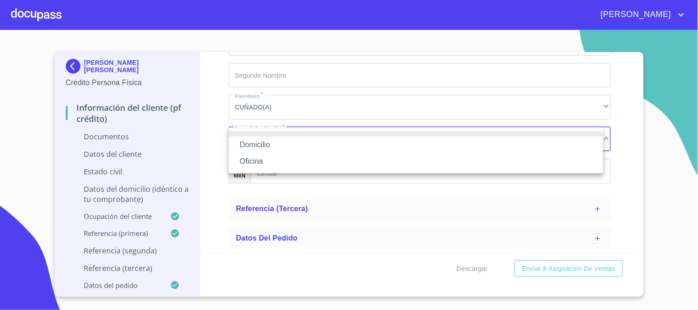
click at [290, 145] on li "Domicilio" at bounding box center [416, 145] width 374 height 17
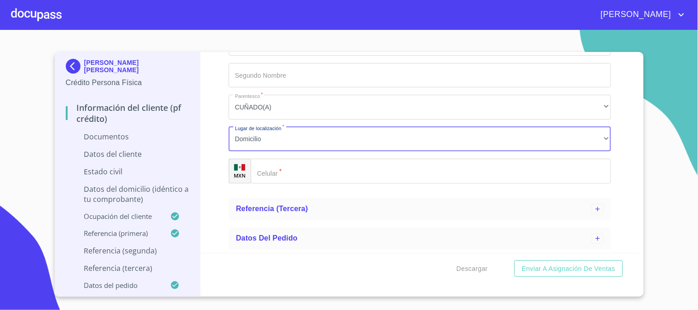
click at [360, 176] on input "Ocupación   *" at bounding box center [431, 171] width 360 height 25
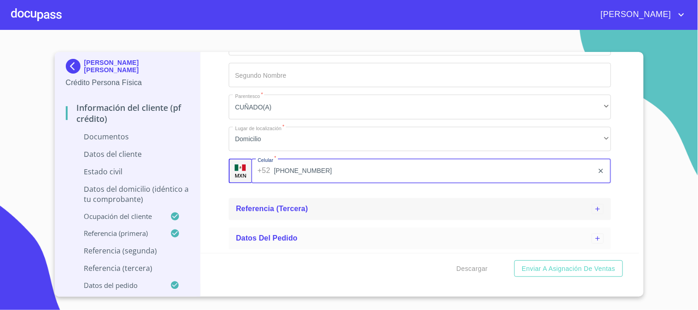
type input "[PHONE_NUMBER]"
click at [384, 210] on div "Referencia (tercera)" at bounding box center [413, 209] width 355 height 11
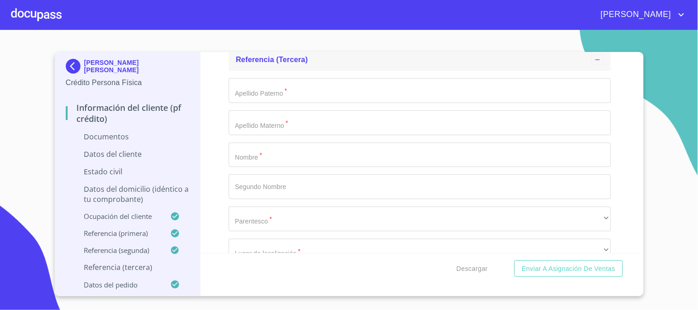
scroll to position [1404, 0]
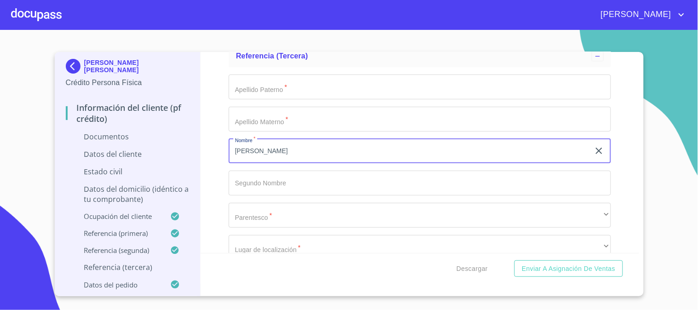
type input "[PERSON_NAME]"
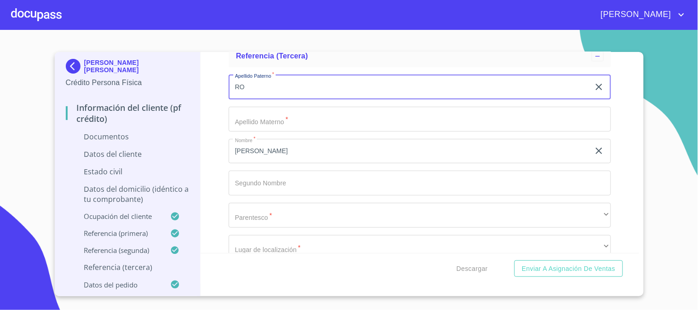
type input "R"
type input "[PERSON_NAME]"
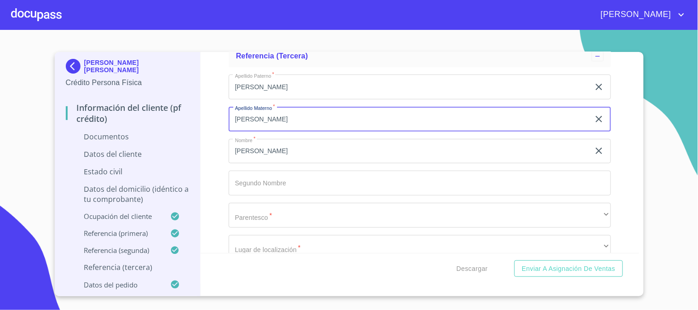
type input "[PERSON_NAME]"
click at [378, 136] on div "Apellido [PERSON_NAME]   * [PERSON_NAME] ​ Apellido Materno   * [PERSON_NAME] ​…" at bounding box center [420, 183] width 382 height 232
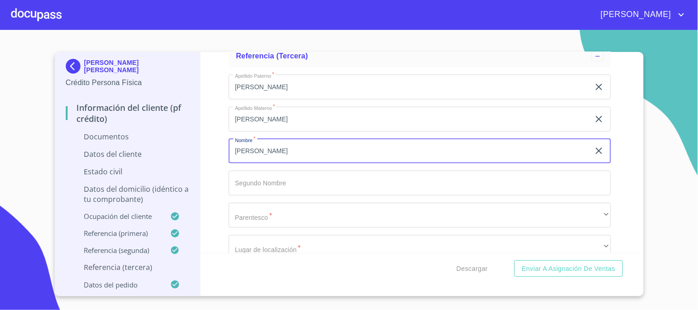
type input "[PERSON_NAME]"
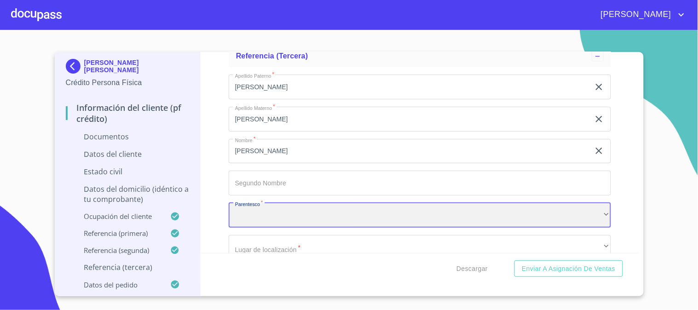
click at [315, 217] on div "​" at bounding box center [420, 215] width 382 height 25
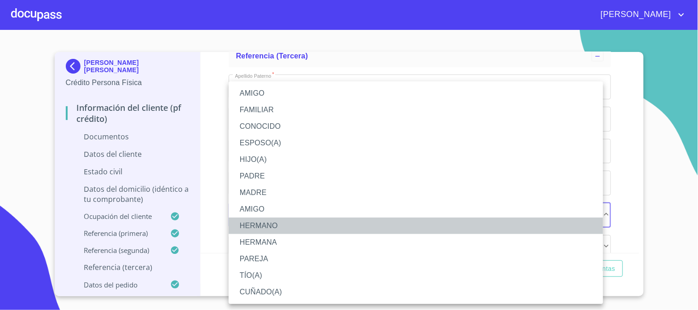
click at [288, 226] on li "HERMANO" at bounding box center [416, 226] width 374 height 17
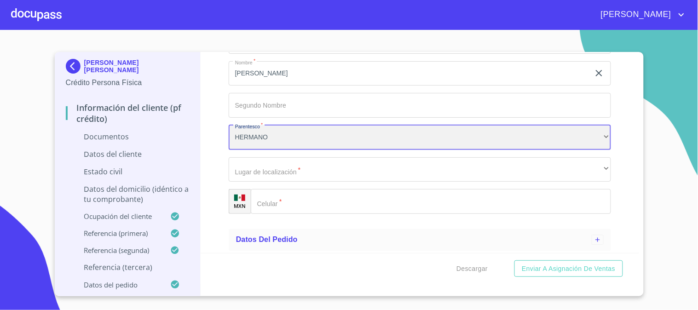
scroll to position [1483, 0]
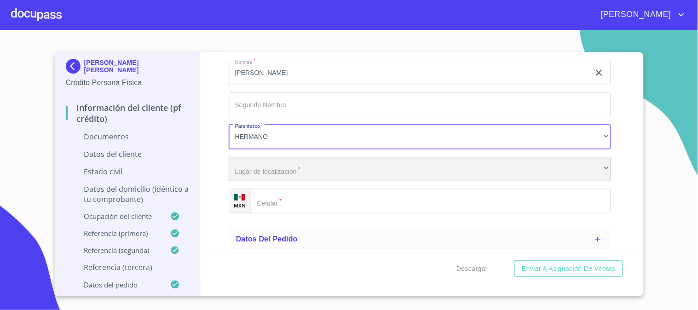
click at [288, 166] on div "​" at bounding box center [420, 169] width 382 height 25
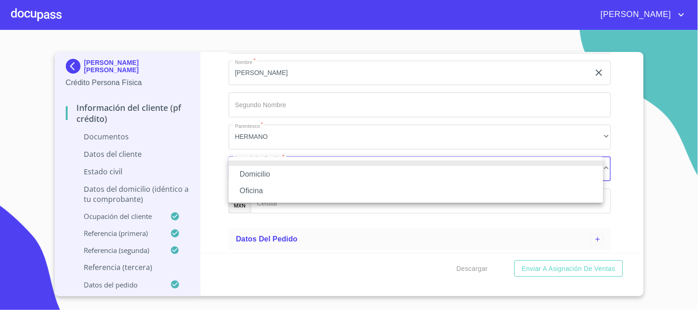
click at [288, 169] on li "Domicilio" at bounding box center [416, 174] width 374 height 17
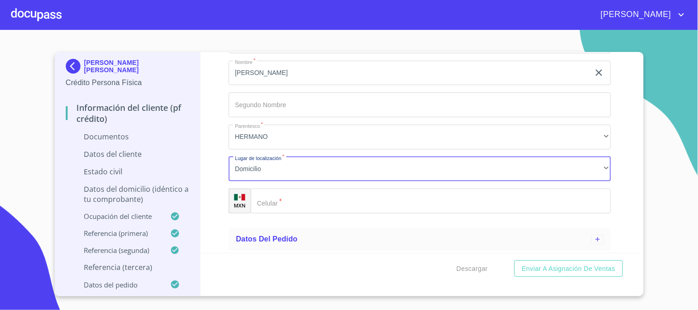
click at [302, 198] on input "Ocupación   *" at bounding box center [431, 201] width 360 height 25
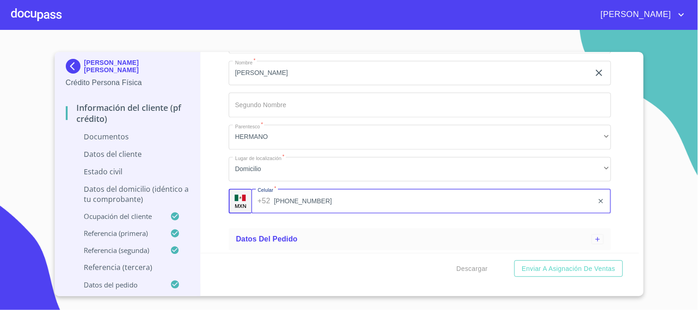
type input "[PHONE_NUMBER]"
click at [218, 148] on div "Información del cliente (PF crédito) Documentos Datos del cliente Estado Civil …" at bounding box center [420, 152] width 438 height 201
